Goal: Task Accomplishment & Management: Manage account settings

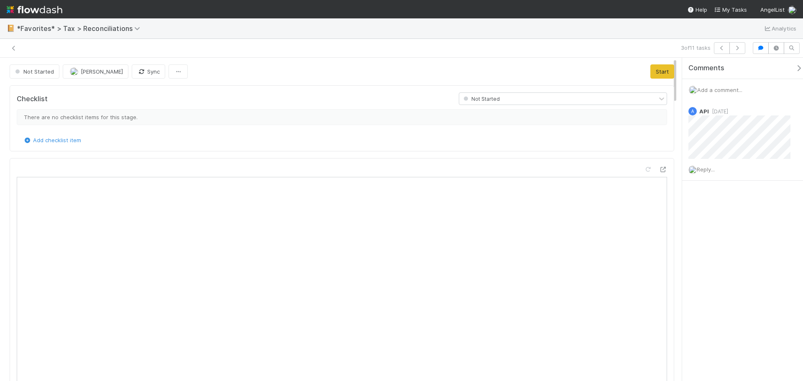
scroll to position [164, 305]
click at [15, 47] on icon at bounding box center [14, 48] width 8 height 5
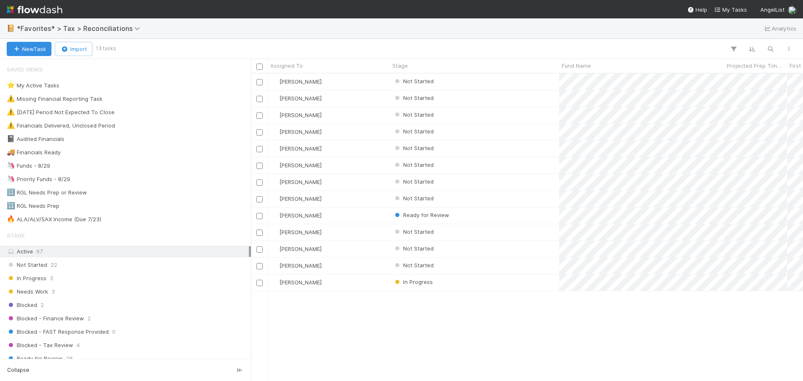
scroll to position [301, 546]
click at [494, 97] on div "Not Started" at bounding box center [474, 98] width 169 height 16
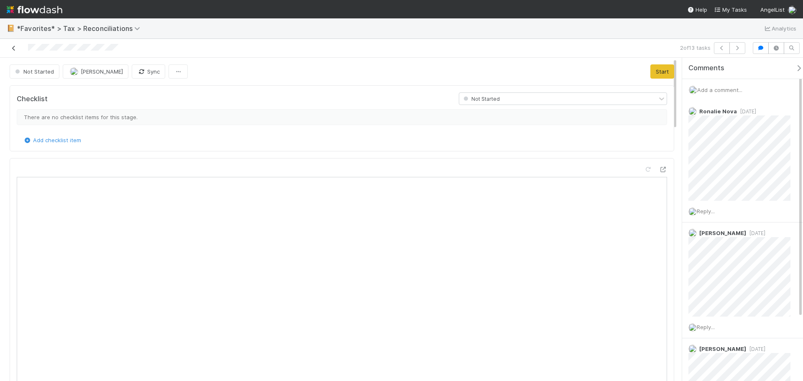
click at [14, 47] on icon at bounding box center [14, 48] width 8 height 5
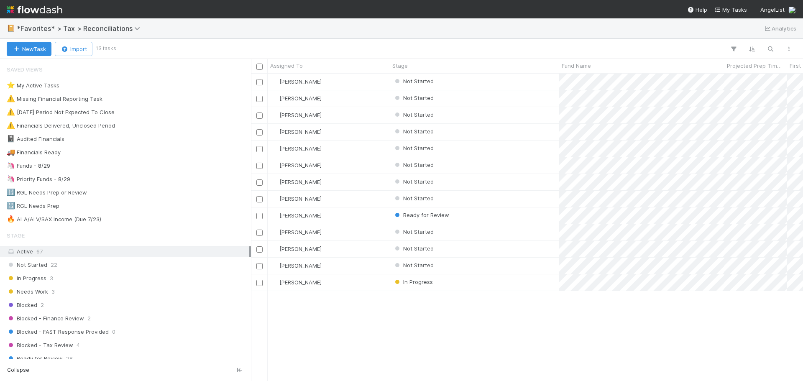
scroll to position [301, 546]
click at [506, 97] on div "Not Started" at bounding box center [474, 98] width 169 height 16
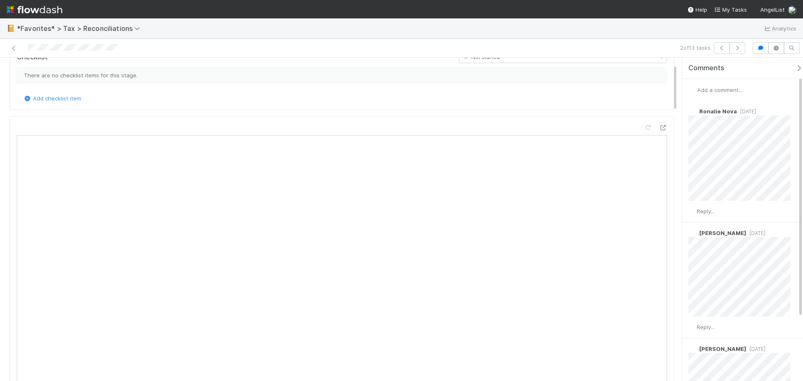
scroll to position [84, 0]
click at [15, 48] on icon at bounding box center [14, 48] width 8 height 5
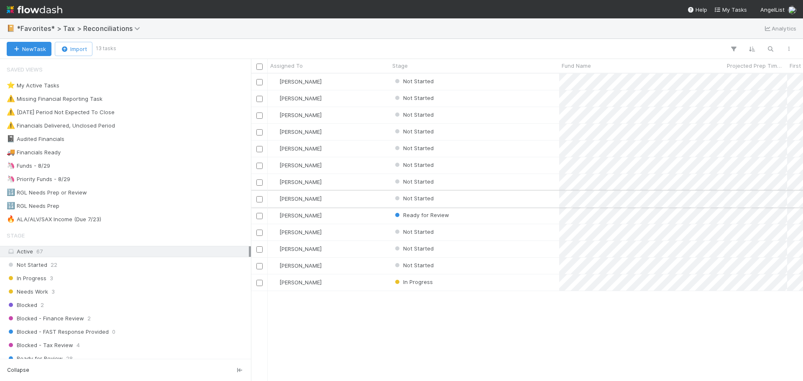
scroll to position [301, 546]
click at [539, 197] on div "Not Started" at bounding box center [474, 199] width 169 height 16
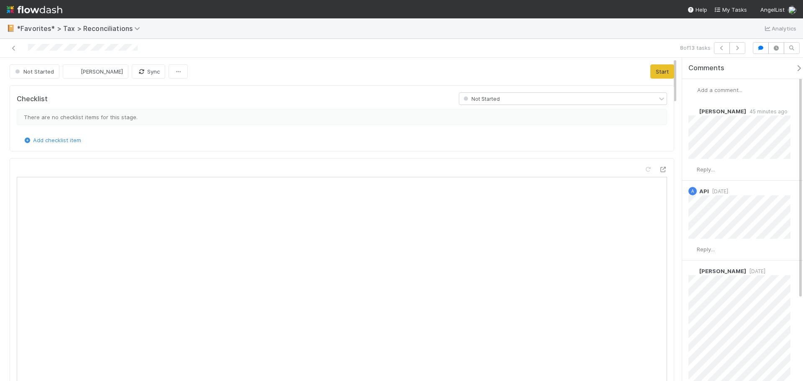
scroll to position [164, 305]
click at [715, 168] on span "Reply..." at bounding box center [706, 169] width 18 height 7
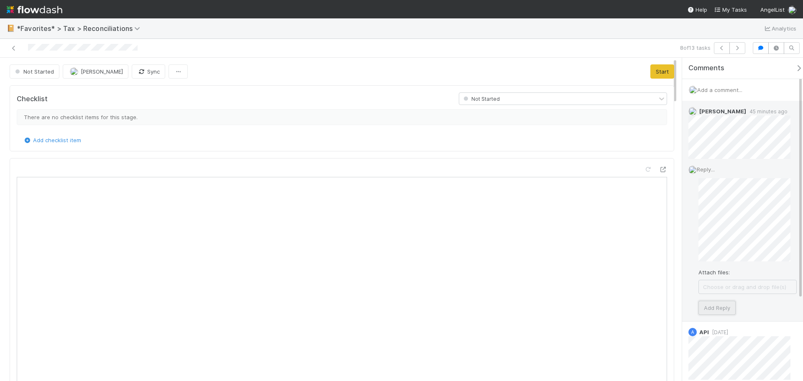
click at [726, 308] on button "Add Reply" at bounding box center [717, 308] width 37 height 14
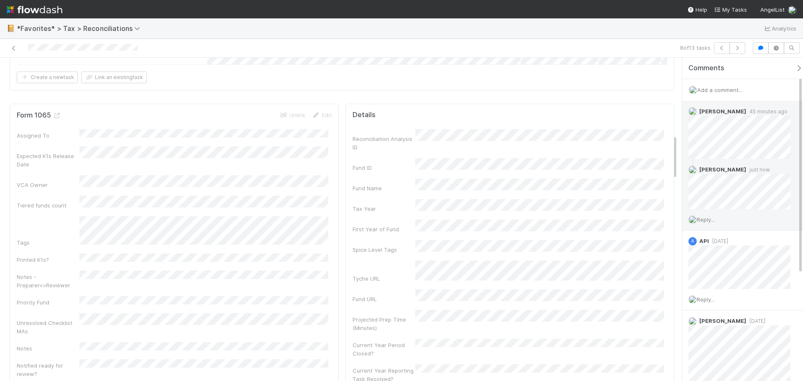
scroll to position [460, 0]
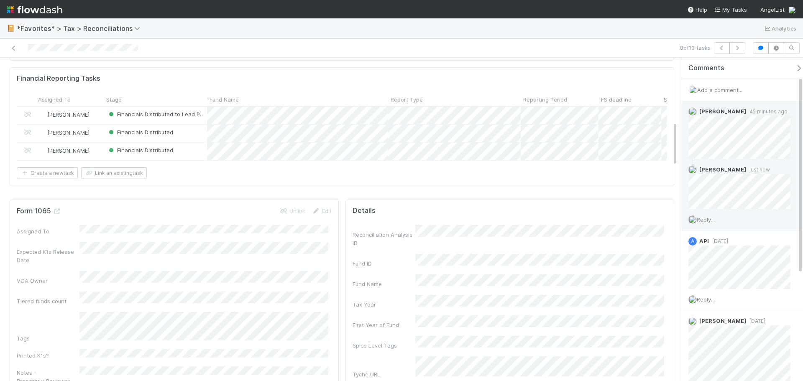
click at [611, 215] on div "Details" at bounding box center [510, 211] width 315 height 8
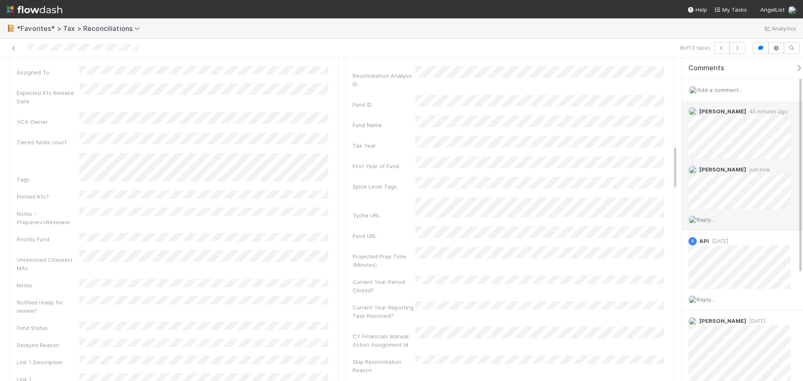
scroll to position [669, 0]
click at [304, 202] on div "Unresolved Checklist MAs" at bounding box center [174, 211] width 315 height 22
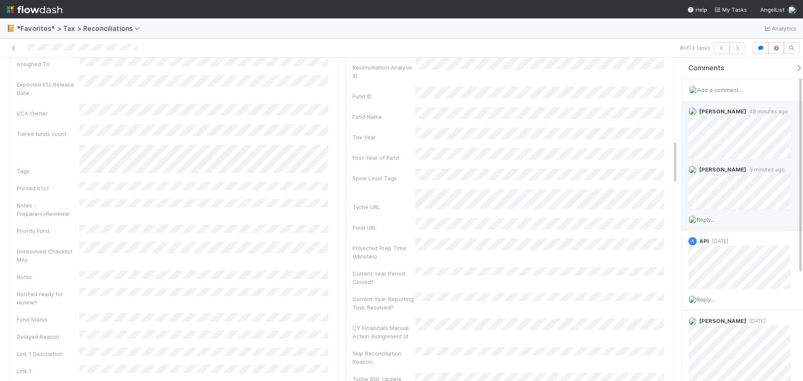
scroll to position [544, 0]
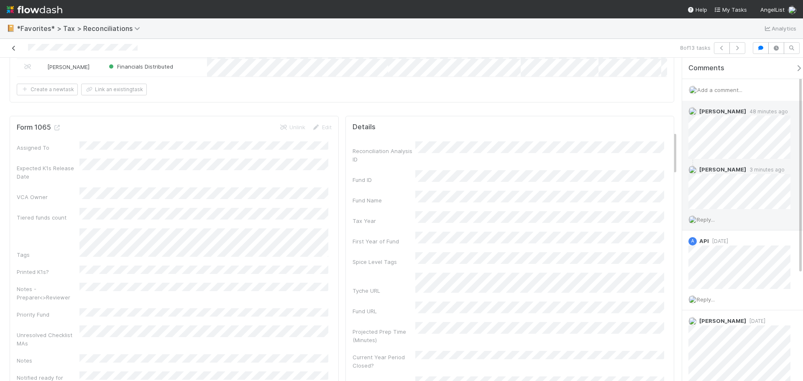
click at [14, 48] on icon at bounding box center [14, 48] width 8 height 5
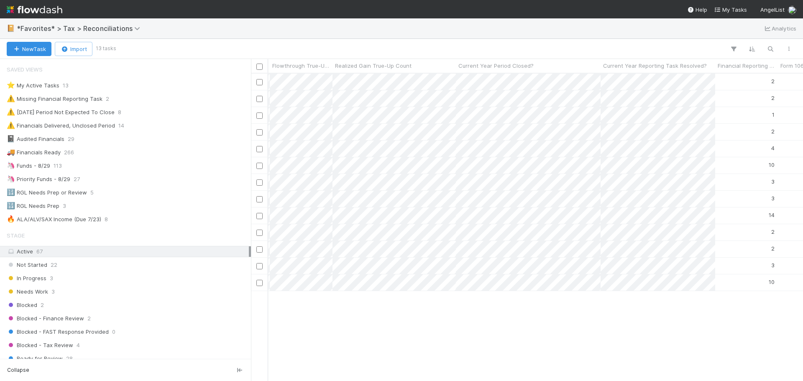
scroll to position [0, 2231]
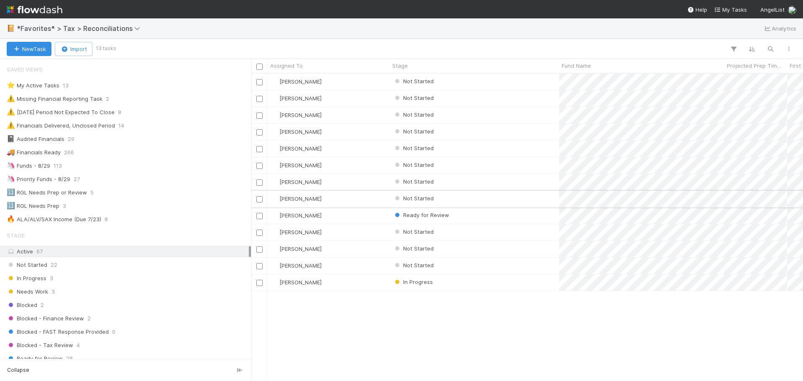
click at [262, 199] on input "checkbox" at bounding box center [259, 199] width 6 height 6
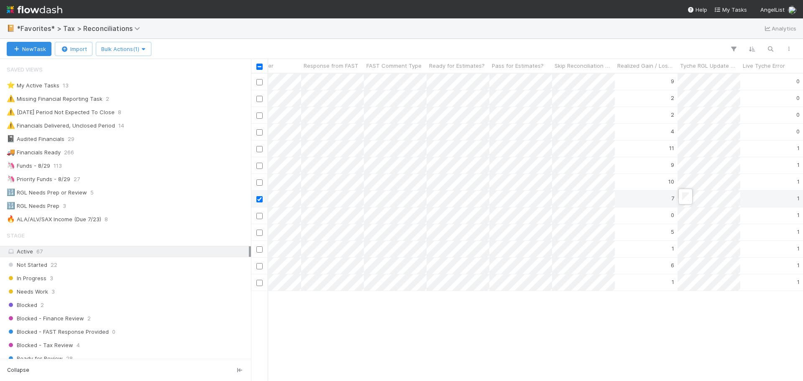
click at [674, 346] on div at bounding box center [401, 190] width 803 height 381
click at [566, 325] on div "Blake Hall Not Started 2 1 0 32 5/21/25, 11:17:56 AM 8/13/25, 3:24:07 PM 9 0 Bl…" at bounding box center [527, 227] width 552 height 307
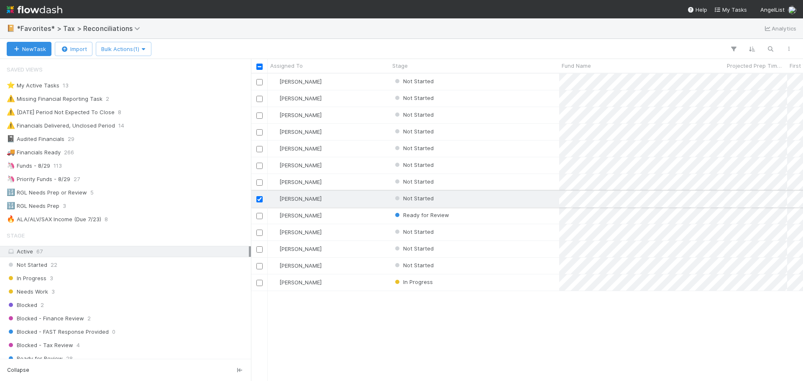
click at [260, 200] on input "checkbox" at bounding box center [259, 199] width 6 height 6
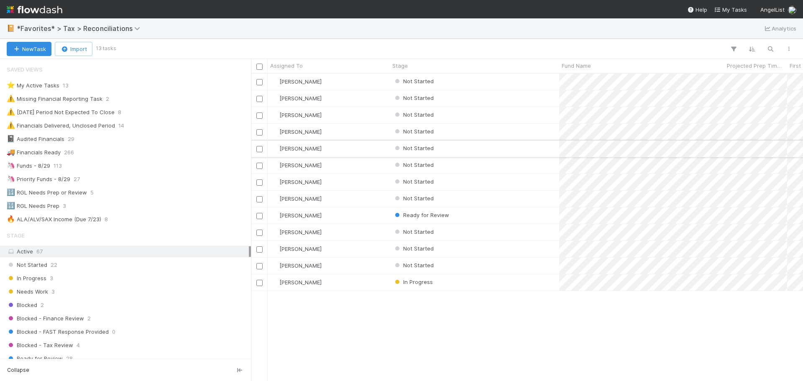
click at [255, 148] on div at bounding box center [259, 148] width 10 height 9
click at [260, 148] on input "checkbox" at bounding box center [259, 149] width 6 height 6
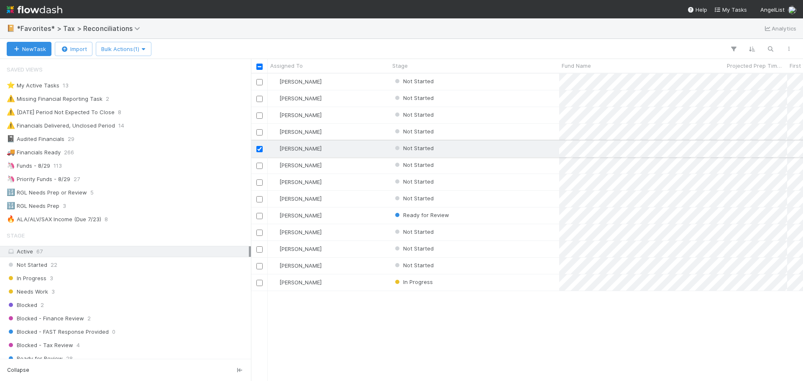
click at [511, 146] on div "Not Started" at bounding box center [474, 149] width 169 height 16
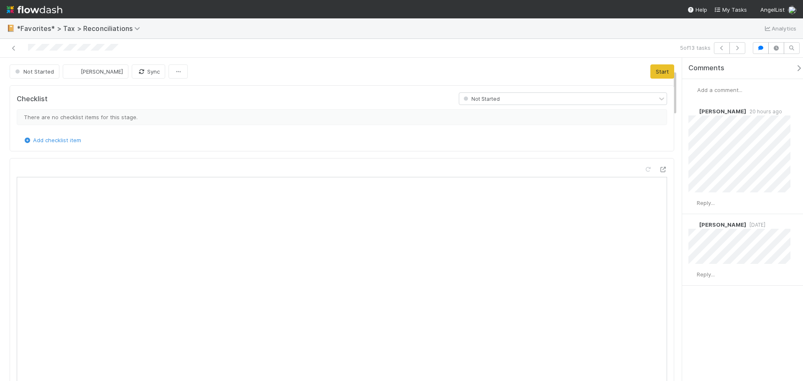
scroll to position [84, 0]
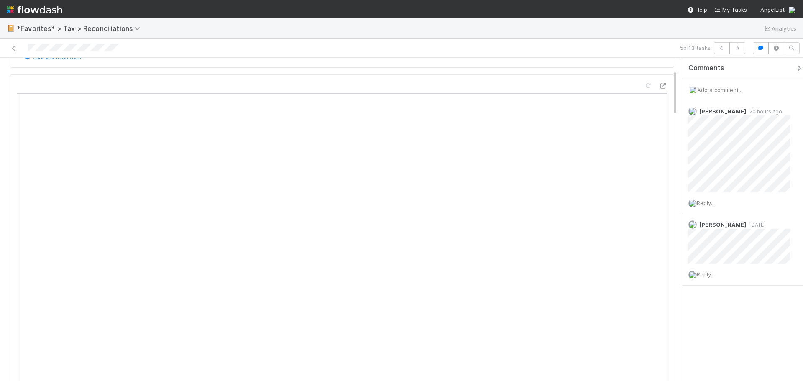
click at [17, 53] on div at bounding box center [190, 48] width 374 height 12
click at [10, 47] on icon at bounding box center [14, 48] width 8 height 5
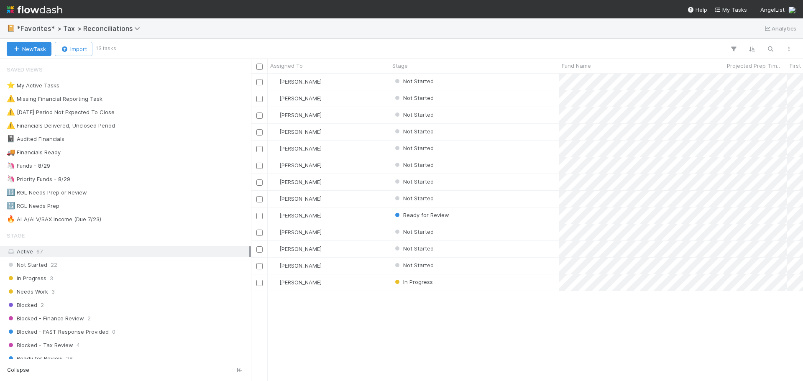
scroll to position [301, 546]
click at [533, 188] on div "Not Started" at bounding box center [474, 182] width 169 height 16
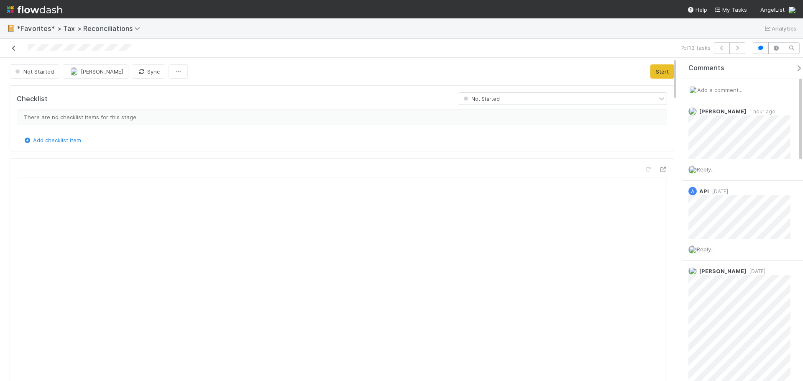
click at [13, 49] on icon at bounding box center [14, 48] width 8 height 5
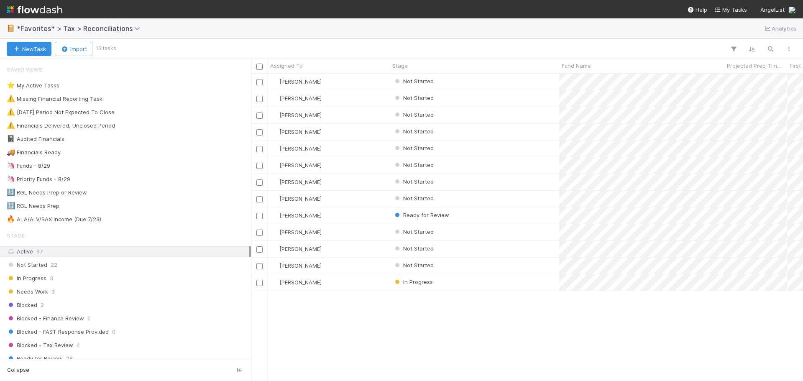
scroll to position [301, 546]
click at [259, 182] on input "checkbox" at bounding box center [259, 182] width 6 height 6
drag, startPoint x: 331, startPoint y: 374, endPoint x: 357, endPoint y: 374, distance: 26.8
click at [357, 374] on div "Blake Hall Not Started 2 1 0 32 5/21/25, 11:17:56 AM 8/13/25, 3:24:07 PM 9 0 Bl…" at bounding box center [527, 227] width 552 height 307
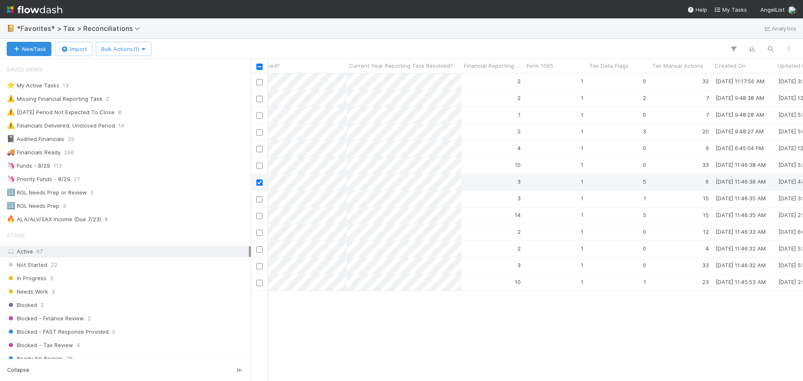
scroll to position [0, 2672]
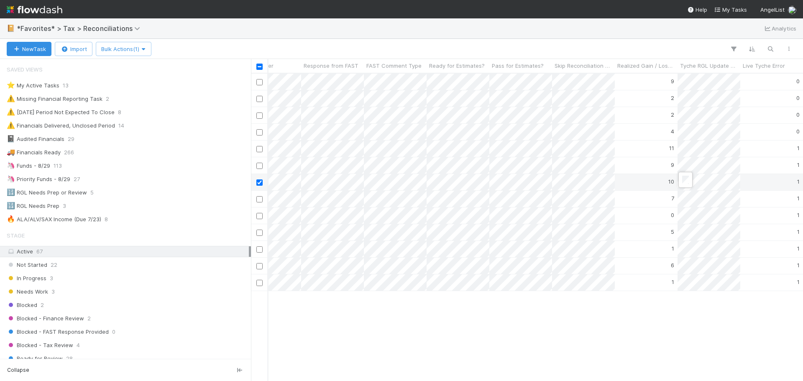
click at [712, 328] on div at bounding box center [401, 190] width 803 height 381
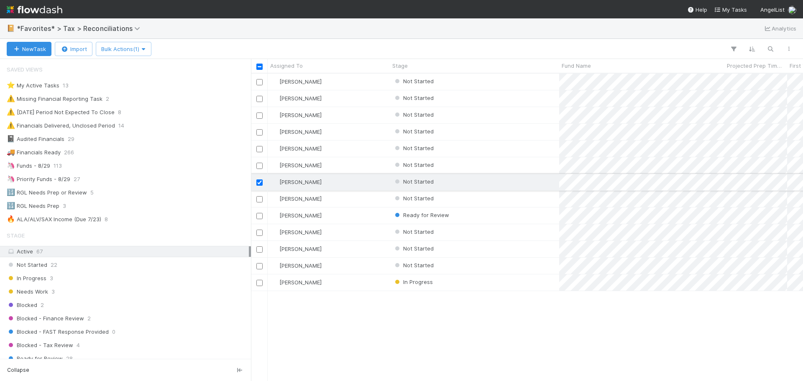
click at [259, 181] on input "checkbox" at bounding box center [259, 182] width 6 height 6
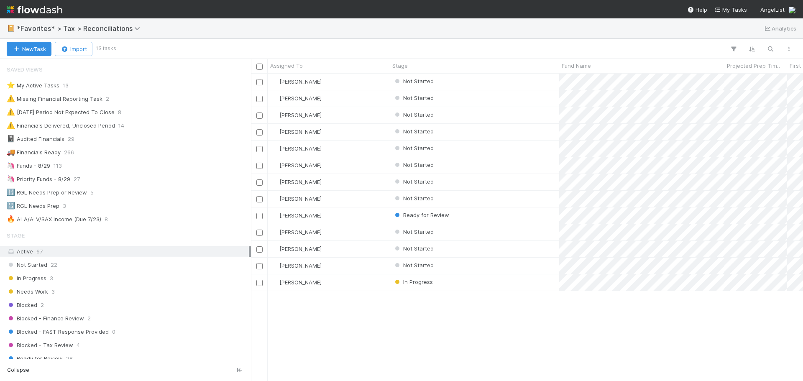
click at [489, 372] on div "Blake Hall Not Started 2 1 0 32 5/21/25, 11:17:56 AM 8/13/25, 3:24:07 PM 9 0 Bl…" at bounding box center [527, 227] width 552 height 307
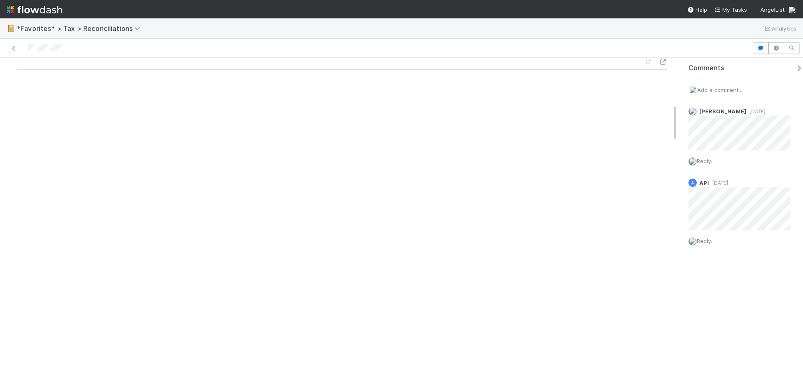
scroll to position [544, 0]
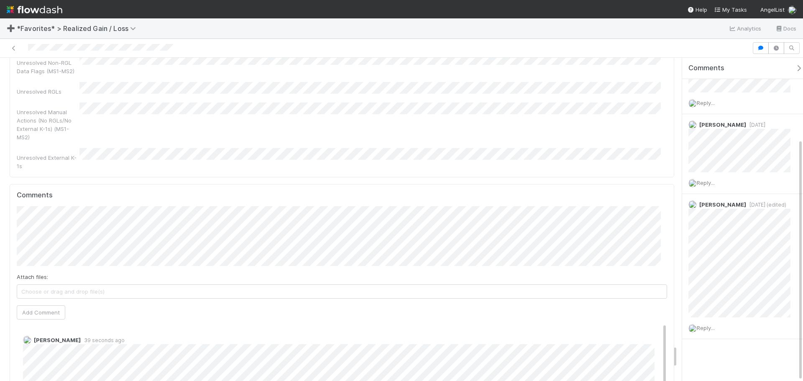
scroll to position [4017, 0]
